Goal: Task Accomplishment & Management: Manage account settings

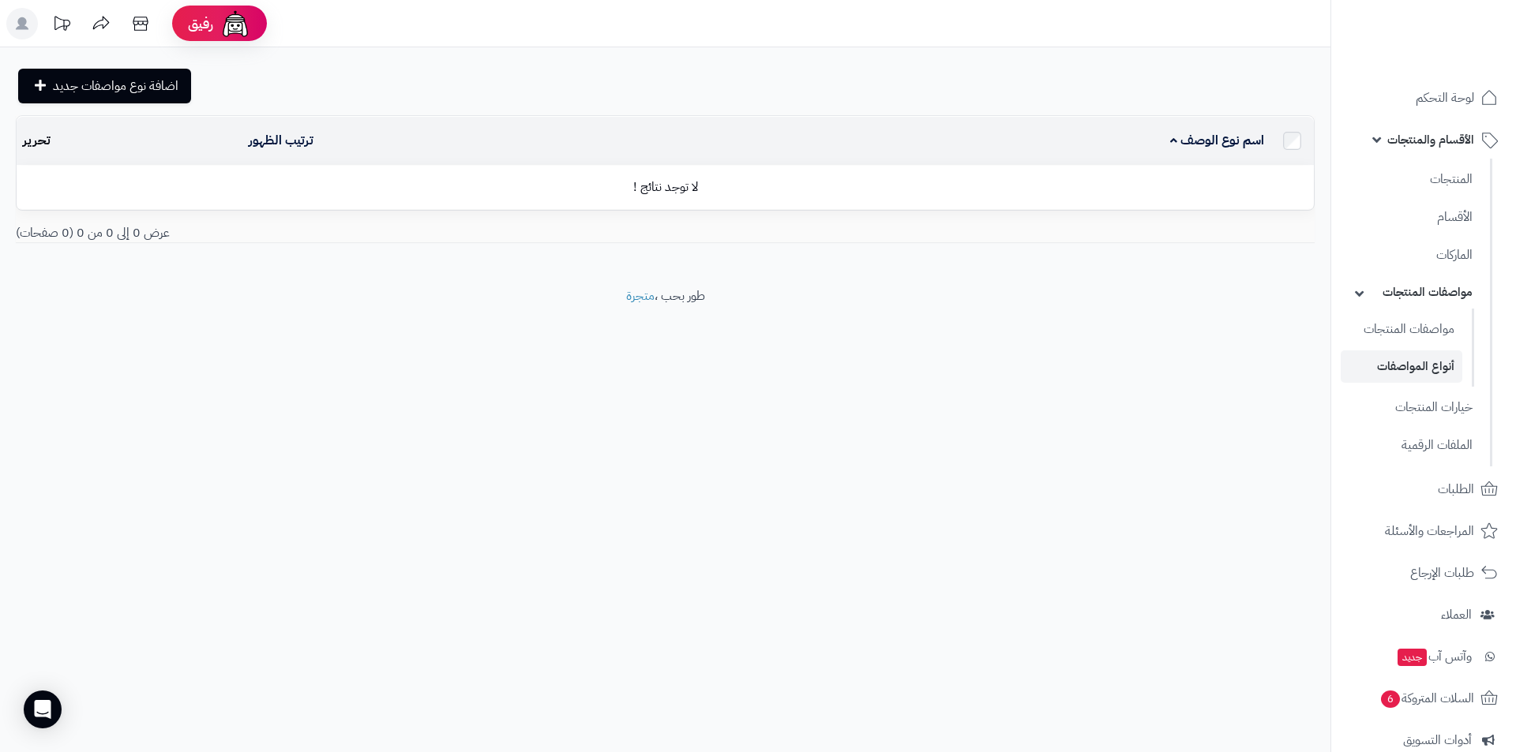
click at [766, 629] on div "رفيق ! الطلبات معالجة مكتمل إرجاع المنتجات العملاء المتواجدون الان 9 عملاء منتظ…" at bounding box center [758, 376] width 1516 height 752
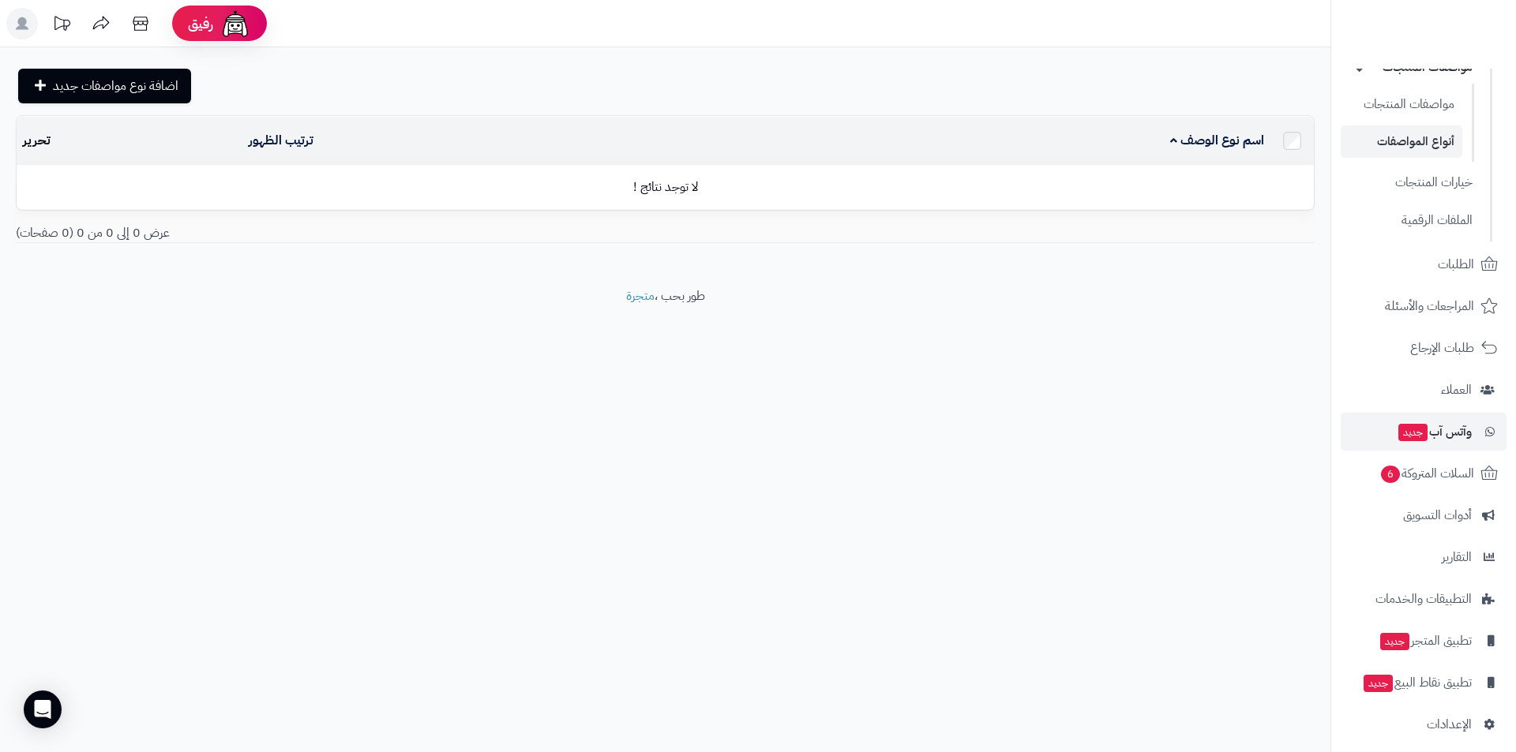
scroll to position [236, 0]
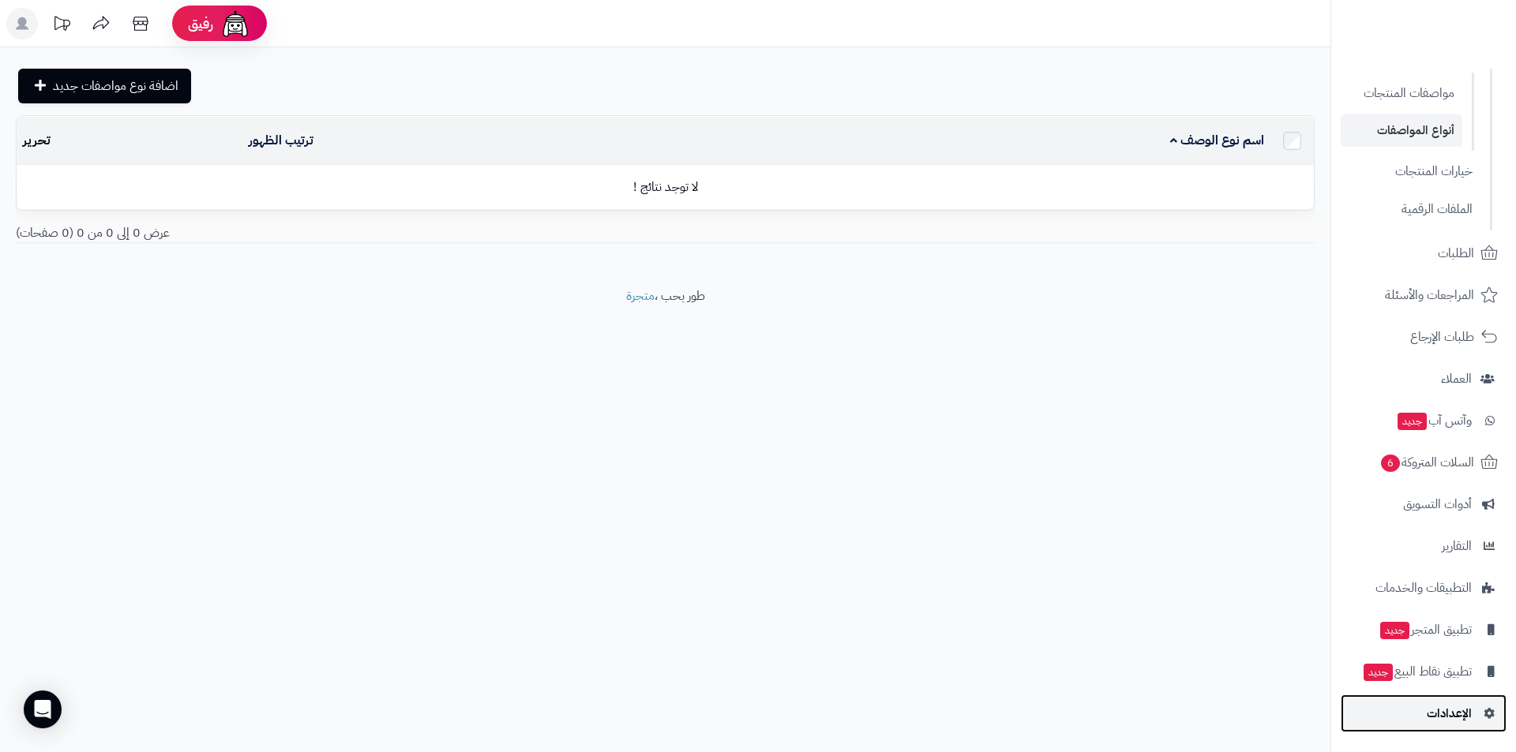
click at [1463, 717] on span "الإعدادات" at bounding box center [1448, 714] width 45 height 22
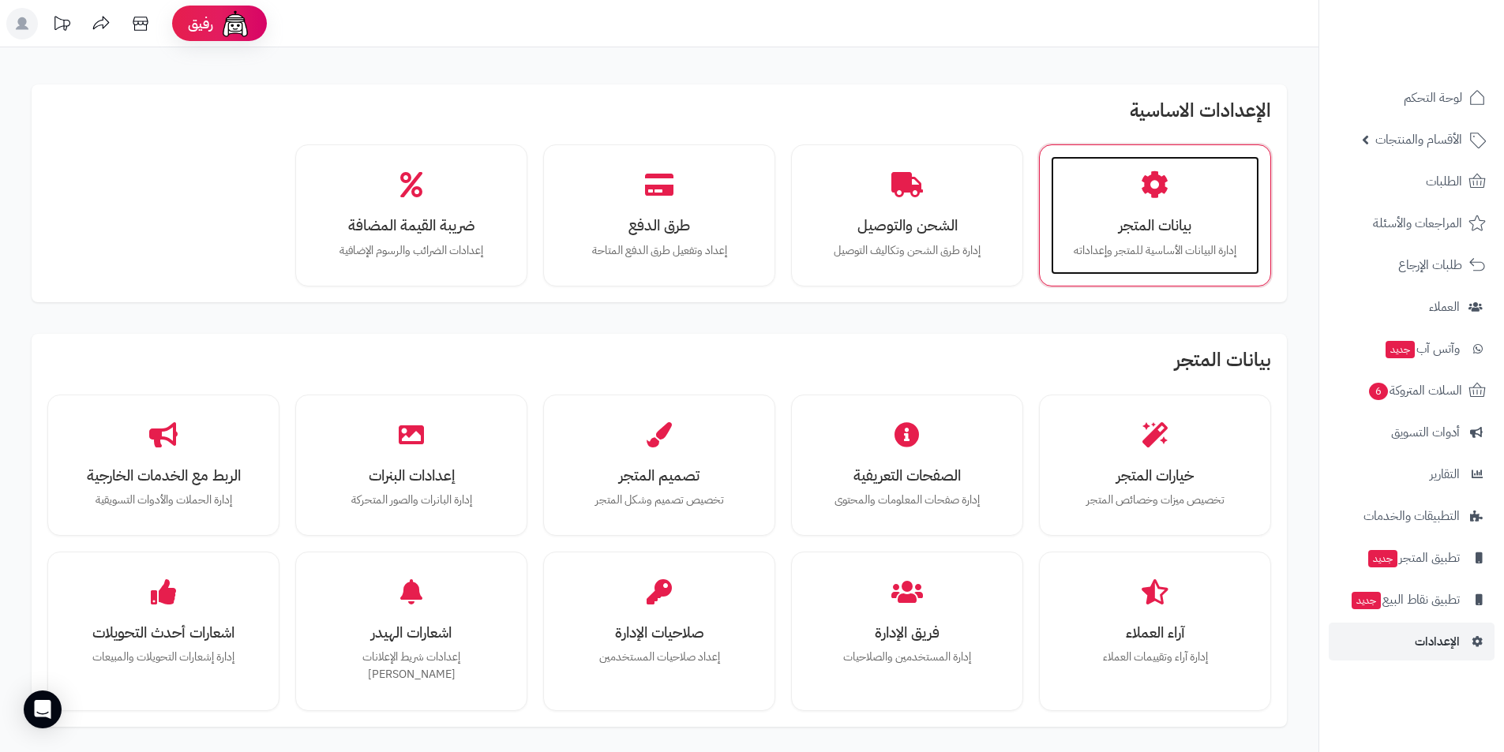
click at [1158, 230] on h3 "بيانات المتجر" at bounding box center [1154, 225] width 177 height 17
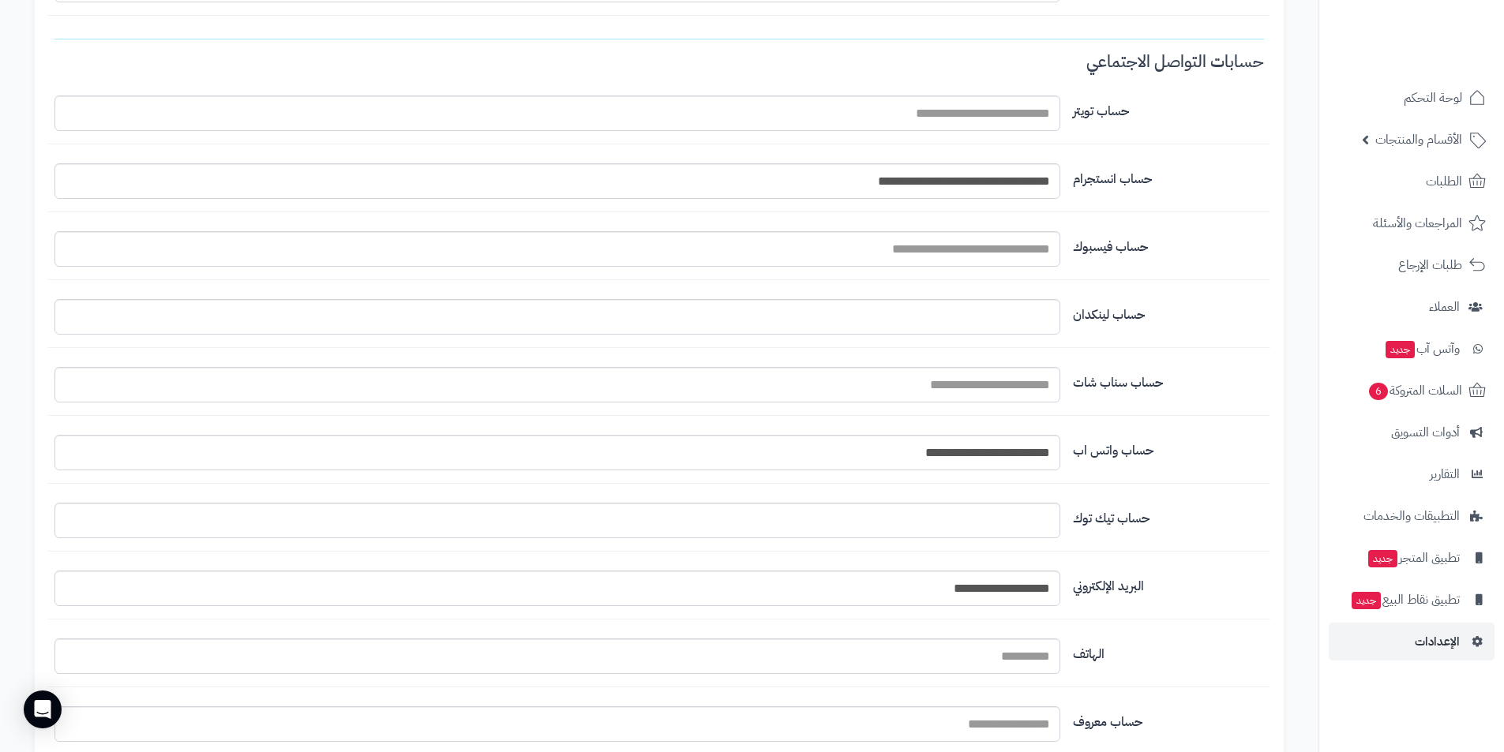
scroll to position [1342, 0]
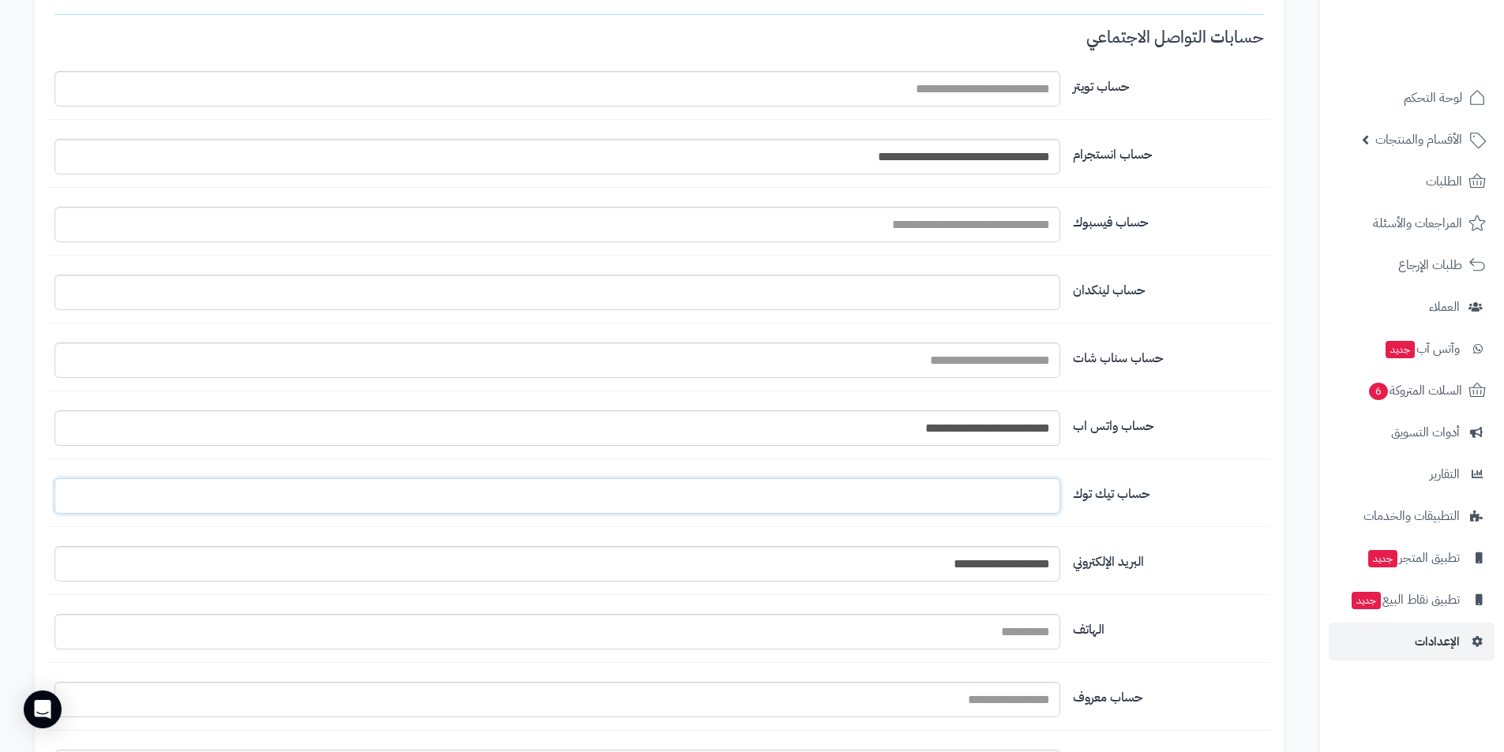
click at [963, 479] on input "اسم المتجر" at bounding box center [557, 496] width 1006 height 36
paste input "**********"
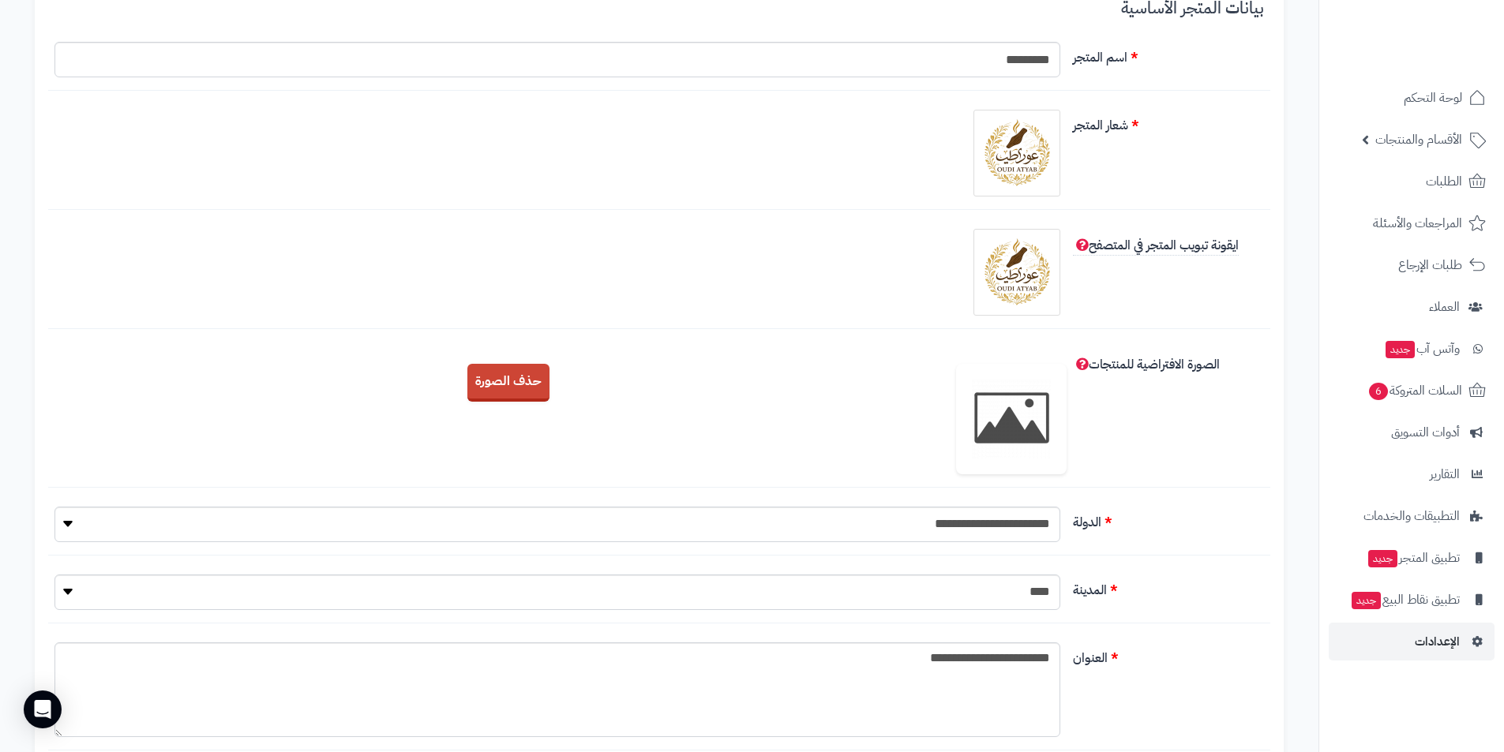
scroll to position [0, 0]
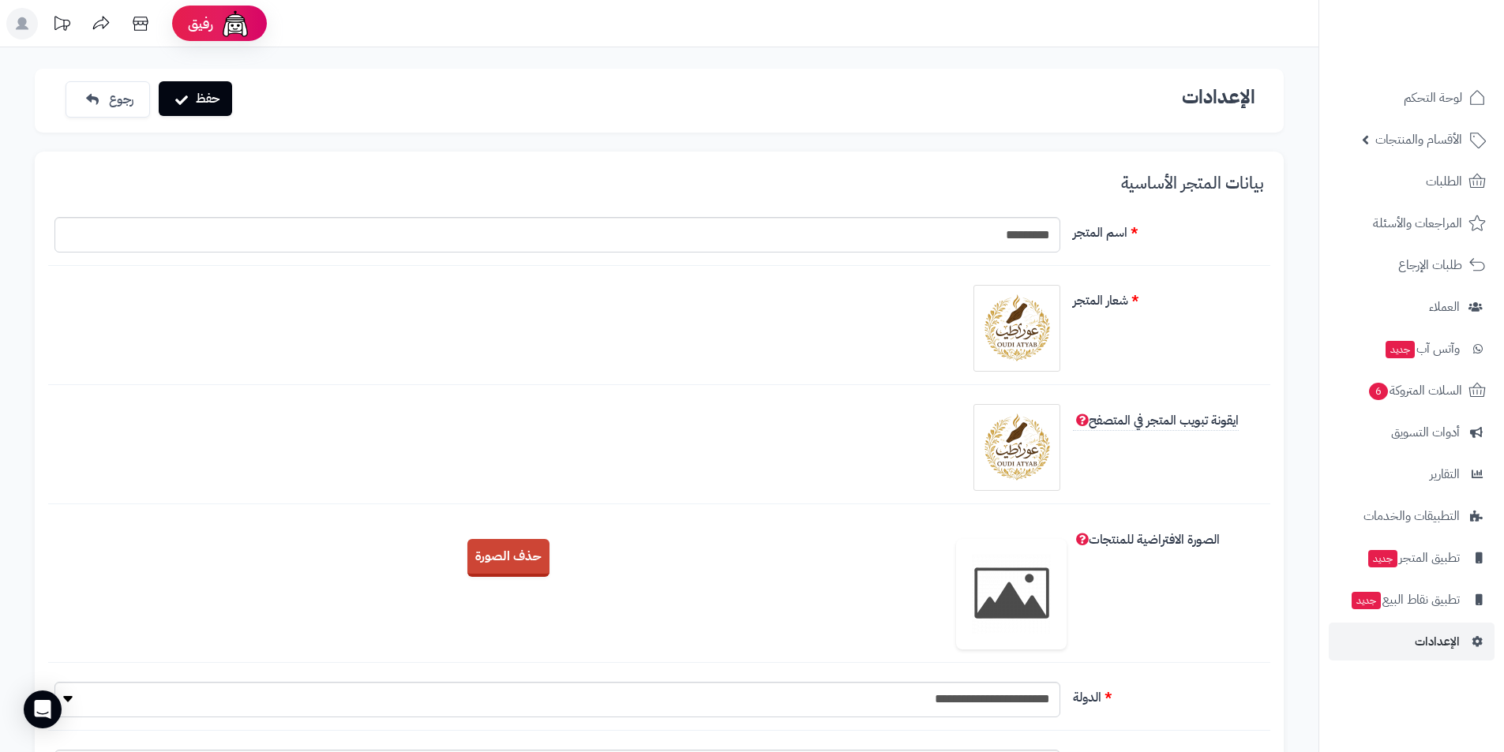
type input "**********"
click at [212, 100] on button "حفظ" at bounding box center [195, 98] width 73 height 35
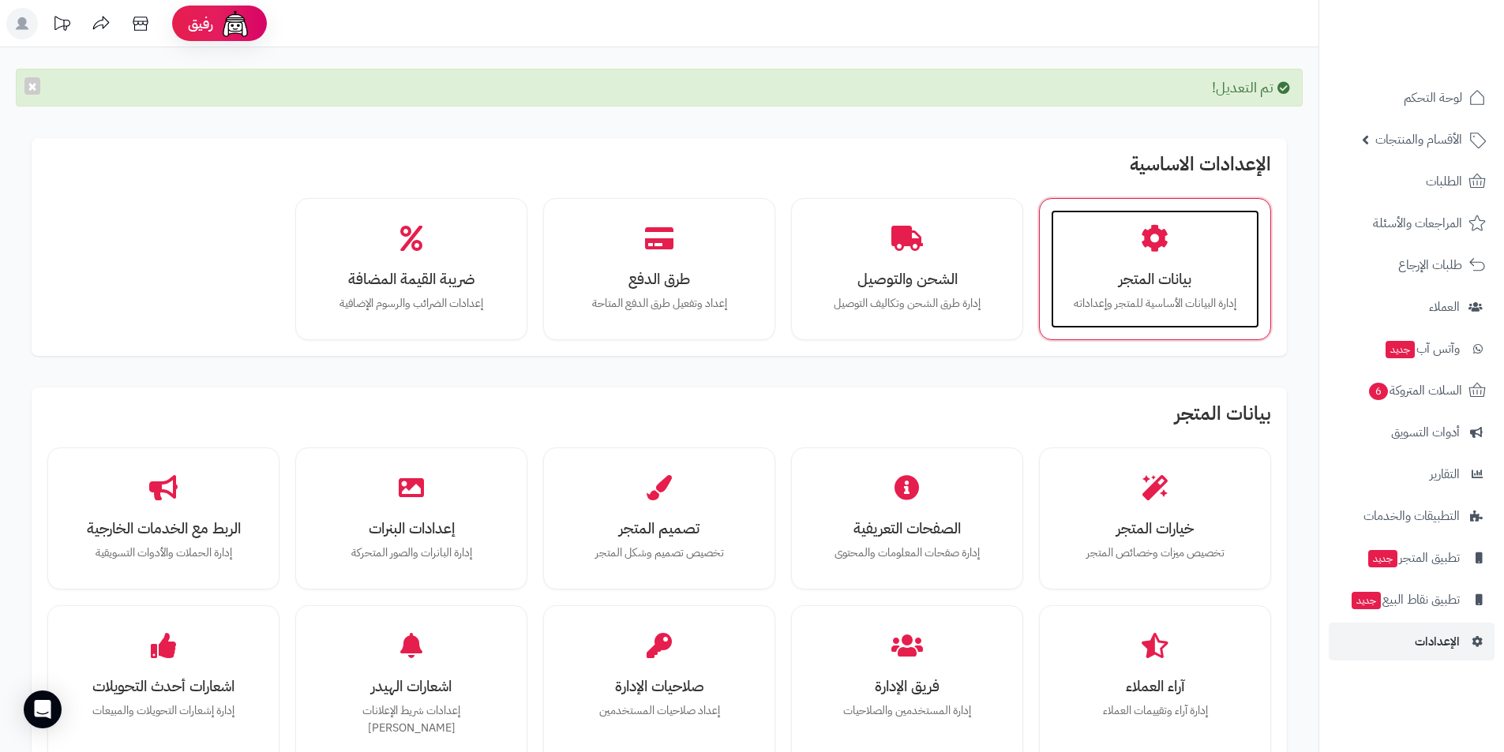
click at [1129, 271] on h3 "بيانات المتجر" at bounding box center [1154, 279] width 177 height 17
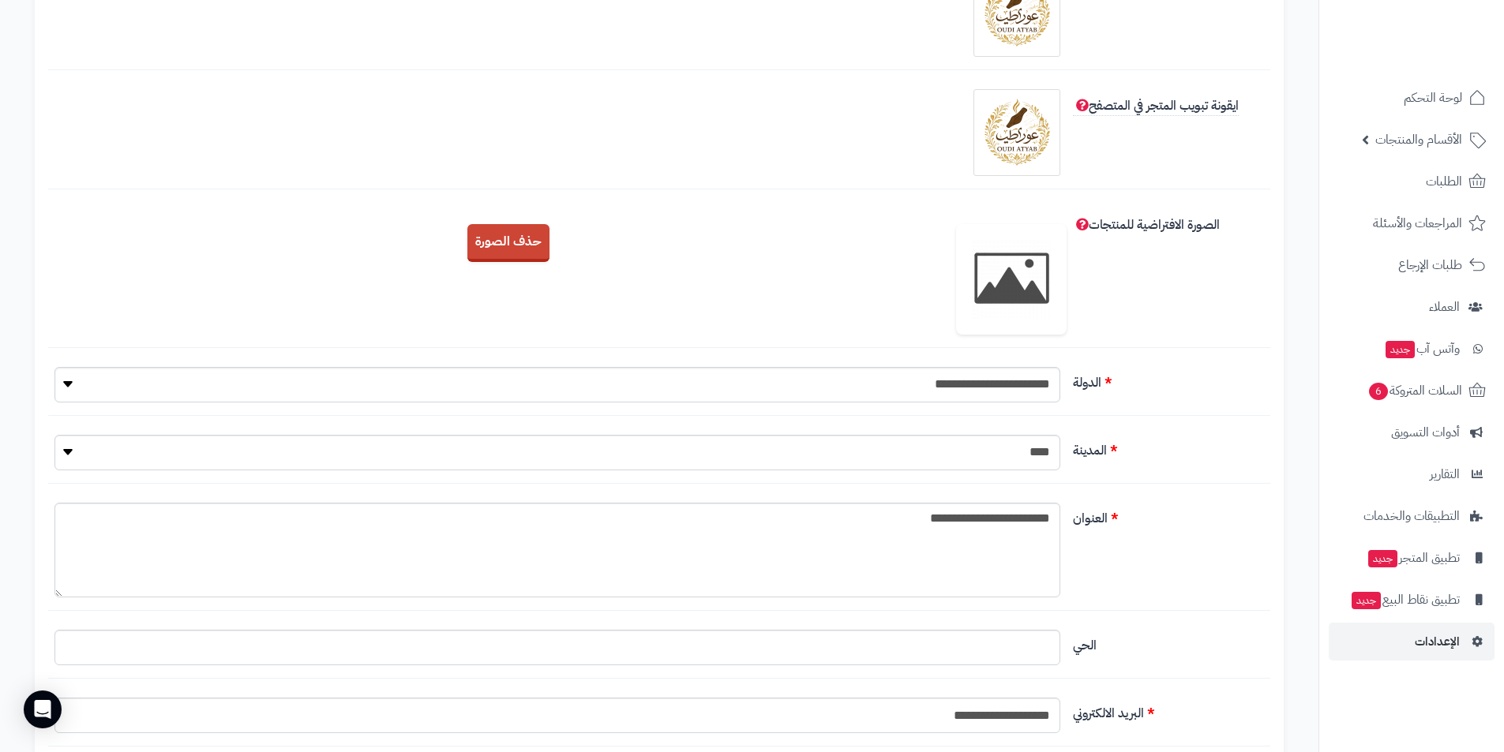
scroll to position [316, 0]
click at [750, 296] on div "الصورة الافتراضية للمنتجات رفع صورة افتراضية للمنتجات حذف الصورة" at bounding box center [659, 278] width 1222 height 140
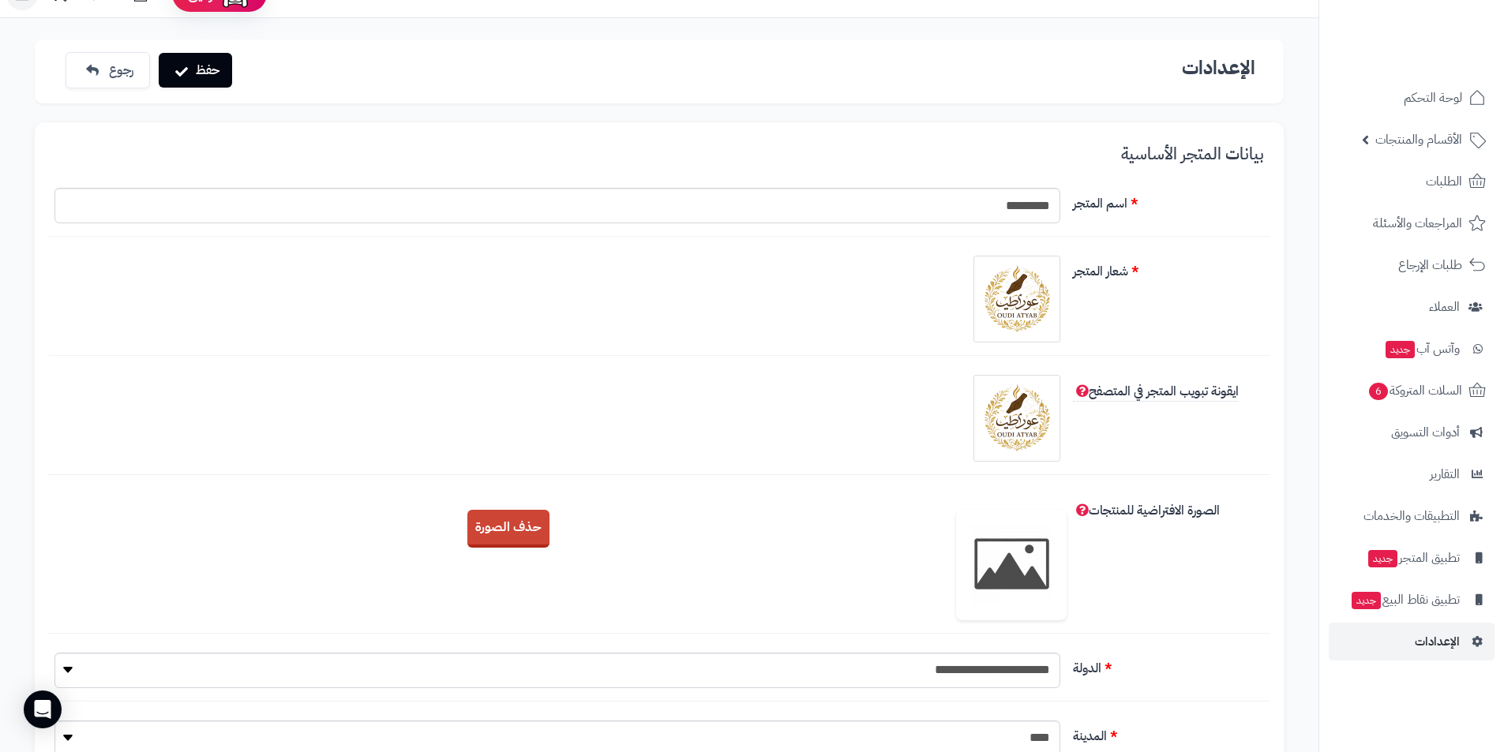
scroll to position [0, 0]
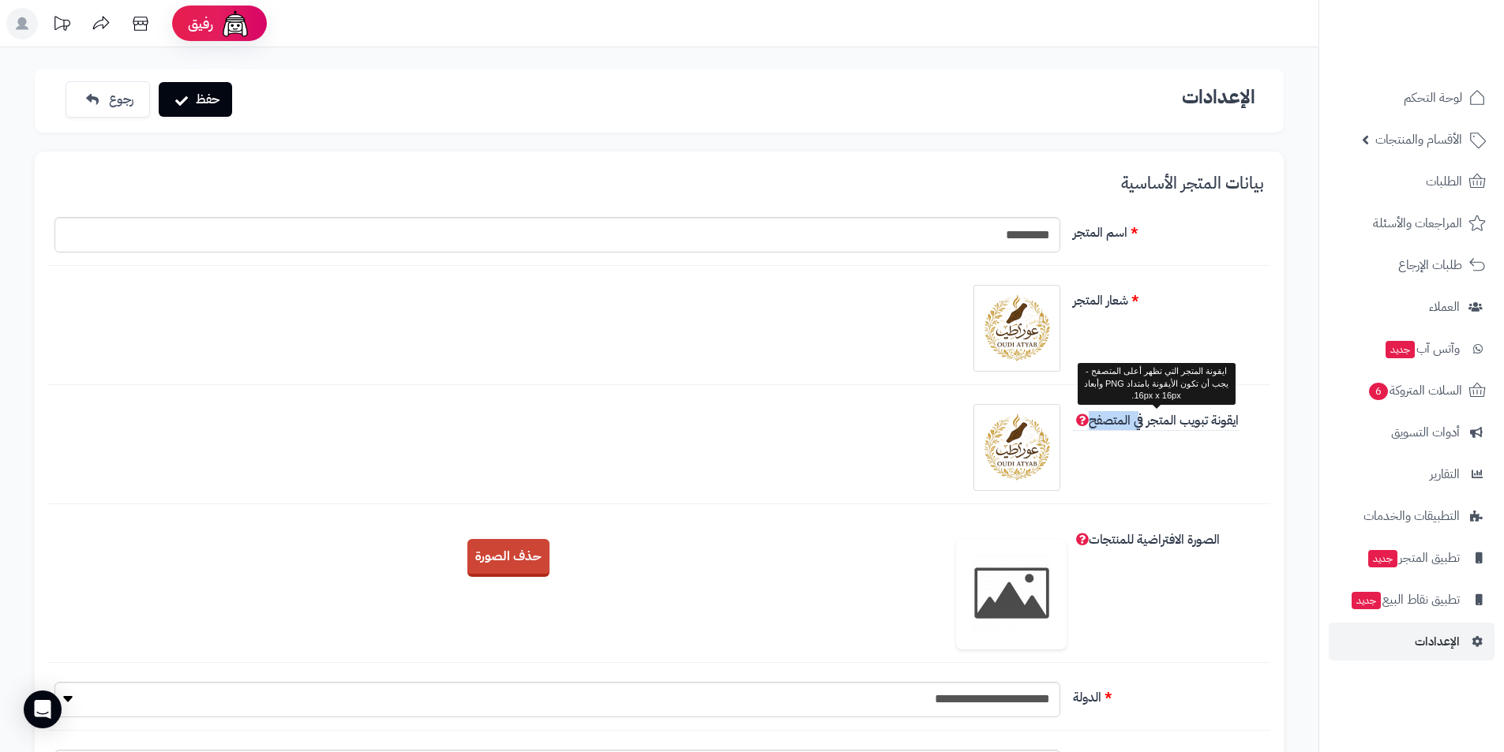
drag, startPoint x: 1081, startPoint y: 419, endPoint x: 1182, endPoint y: 425, distance: 102.0
click at [1143, 425] on span "ايقونة تبويب المتجر في المتصفح" at bounding box center [1156, 421] width 166 height 20
click at [1175, 425] on span "ايقونة تبويب المتجر في المتصفح" at bounding box center [1156, 421] width 166 height 20
drag, startPoint x: 1257, startPoint y: 425, endPoint x: 1153, endPoint y: 425, distance: 103.4
click at [1176, 425] on label "ايقونة تبويب المتجر في المتصفح" at bounding box center [1168, 417] width 204 height 26
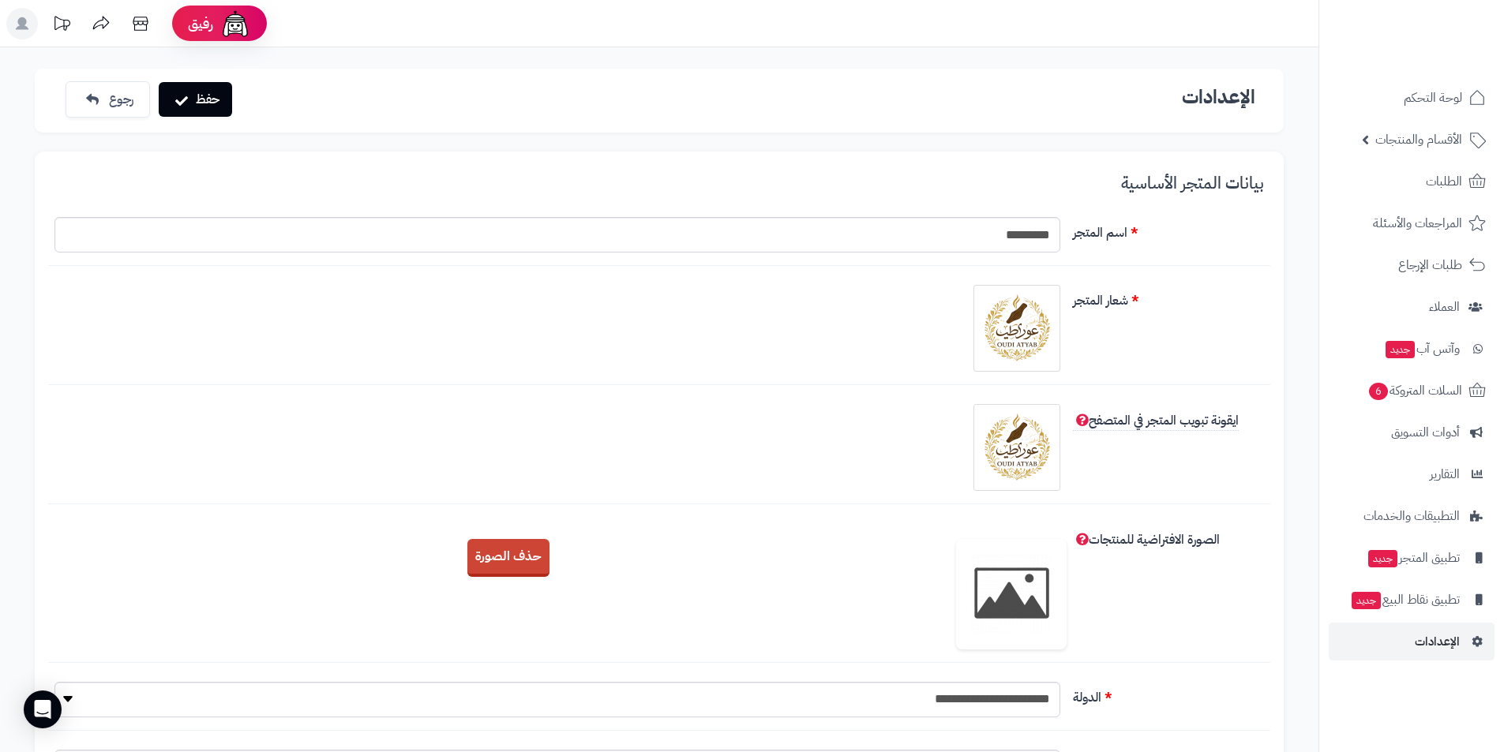
click at [1169, 455] on div "ايقونة تبويب المتجر في المتصفح" at bounding box center [659, 454] width 1222 height 100
click at [1200, 377] on div "شعار المتجر" at bounding box center [659, 335] width 1222 height 100
click at [1247, 693] on label "الدولة" at bounding box center [1168, 694] width 204 height 25
click at [1060, 693] on select "**********" at bounding box center [557, 700] width 1006 height 36
